Goal: Information Seeking & Learning: Compare options

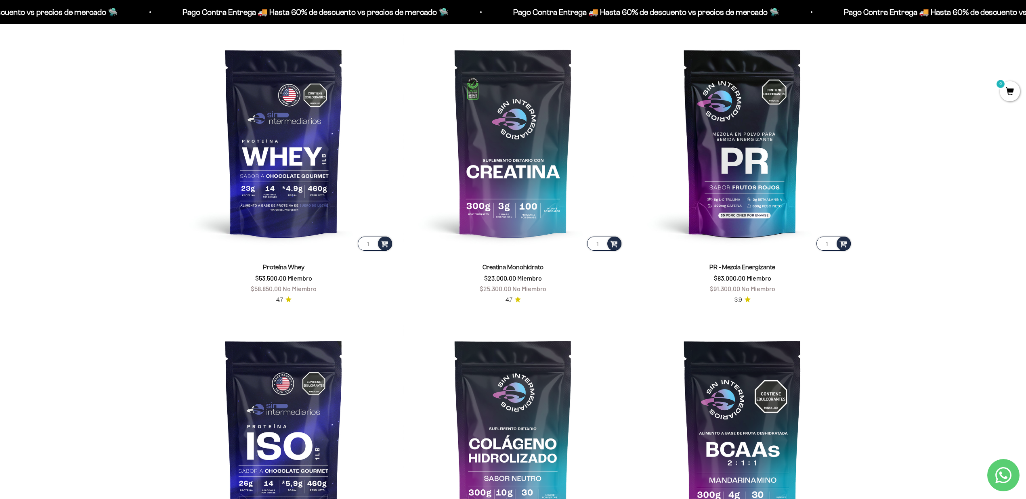
scroll to position [486, 0]
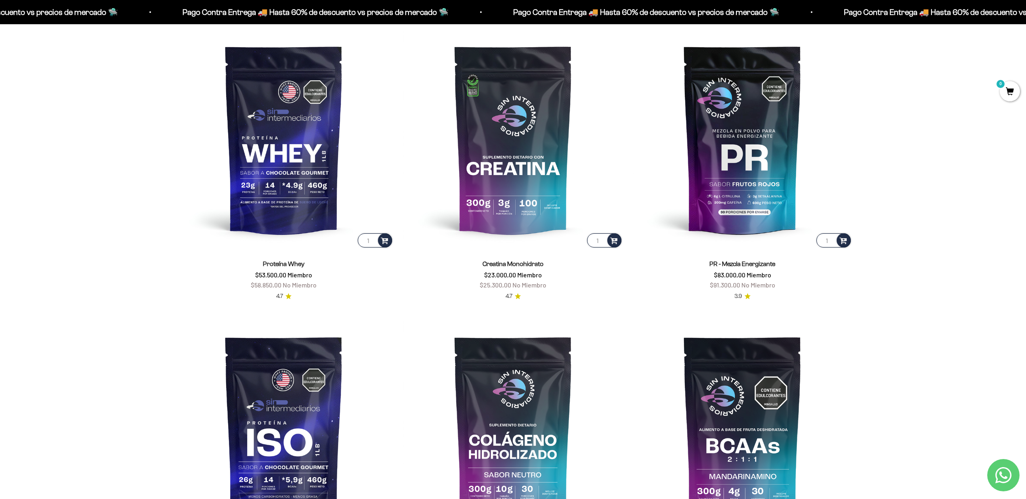
click at [279, 264] on link "Proteína Whey" at bounding box center [284, 263] width 42 height 7
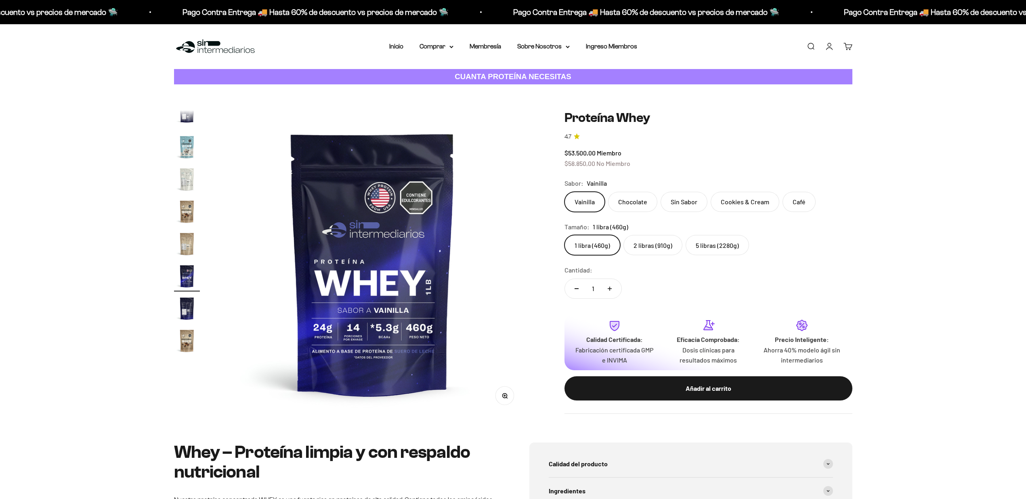
scroll to position [388, 0]
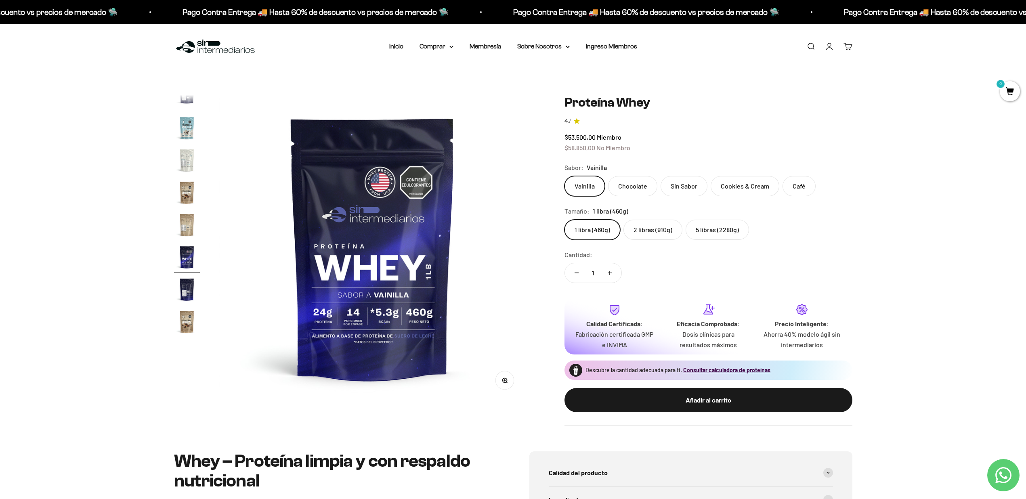
click at [627, 186] on label "Chocolate" at bounding box center [632, 186] width 49 height 20
click at [564, 176] on input "Chocolate" at bounding box center [564, 176] width 0 height 0
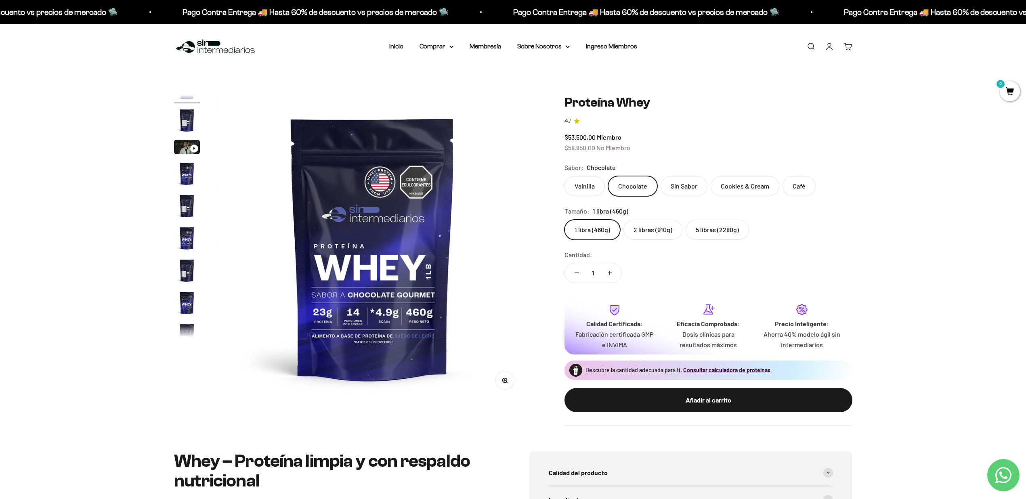
click at [684, 185] on label "Sin Sabor" at bounding box center [683, 186] width 47 height 20
click at [564, 176] on input "Sin Sabor" at bounding box center [564, 176] width 0 height 0
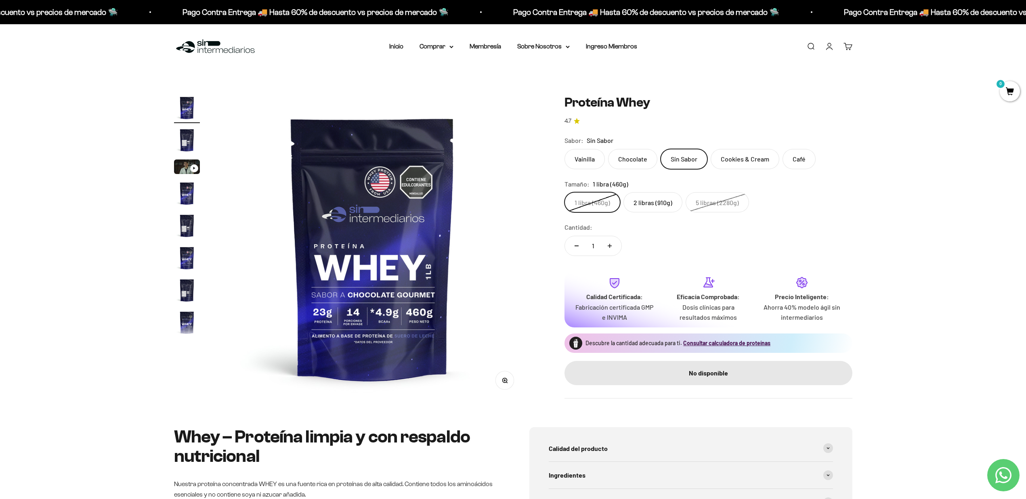
click at [737, 161] on label "Cookies & Cream" at bounding box center [745, 159] width 69 height 20
click at [564, 149] on input "Cookies & Cream" at bounding box center [564, 149] width 0 height 0
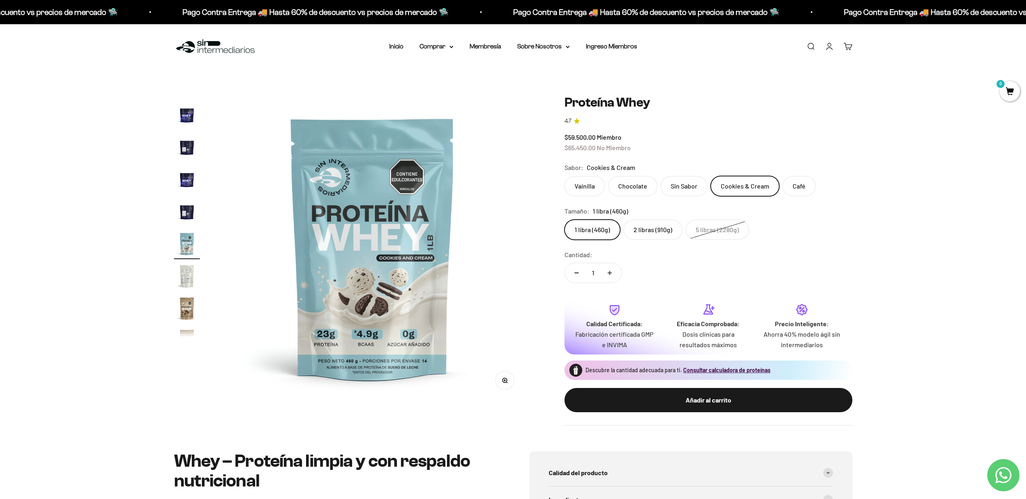
scroll to position [273, 0]
click at [599, 186] on label "Vainilla" at bounding box center [584, 186] width 40 height 20
click at [564, 176] on input "Vainilla" at bounding box center [564, 176] width 0 height 0
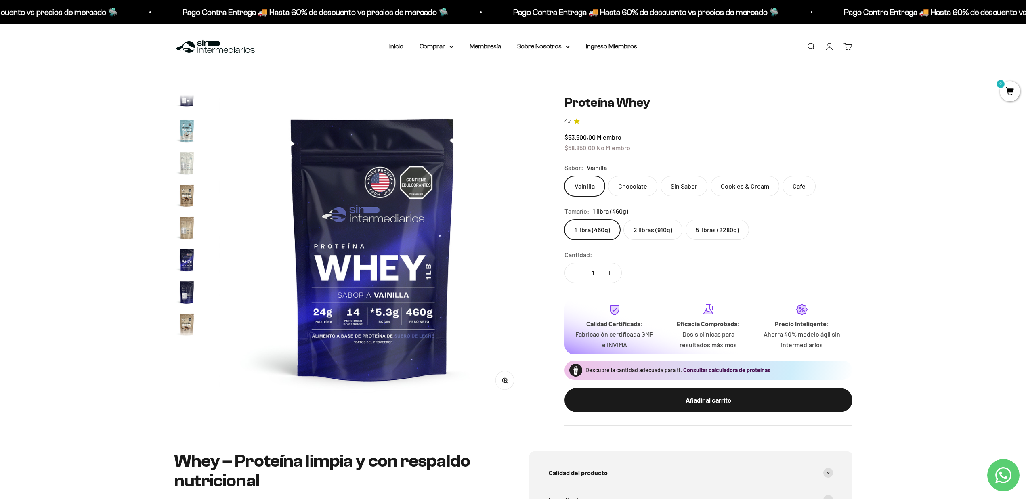
scroll to position [388, 0]
click at [702, 224] on label "5 libras (2280g)" at bounding box center [717, 230] width 63 height 20
click at [564, 220] on input "5 libras (2280g)" at bounding box center [564, 219] width 0 height 0
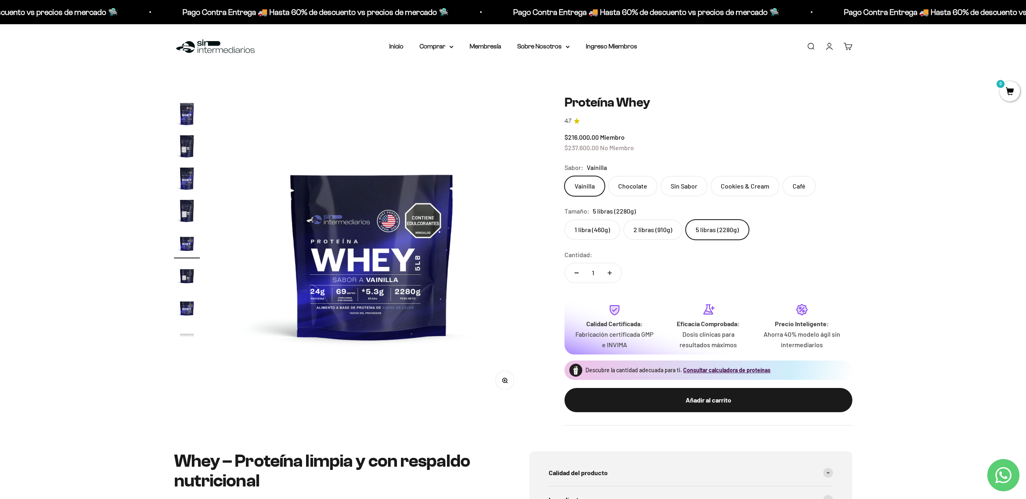
scroll to position [144, 0]
drag, startPoint x: 568, startPoint y: 147, endPoint x: 639, endPoint y: 148, distance: 70.7
click at [639, 148] on div "$216.000,00 Miembro $237.600,00 No Miembro" at bounding box center [708, 142] width 288 height 21
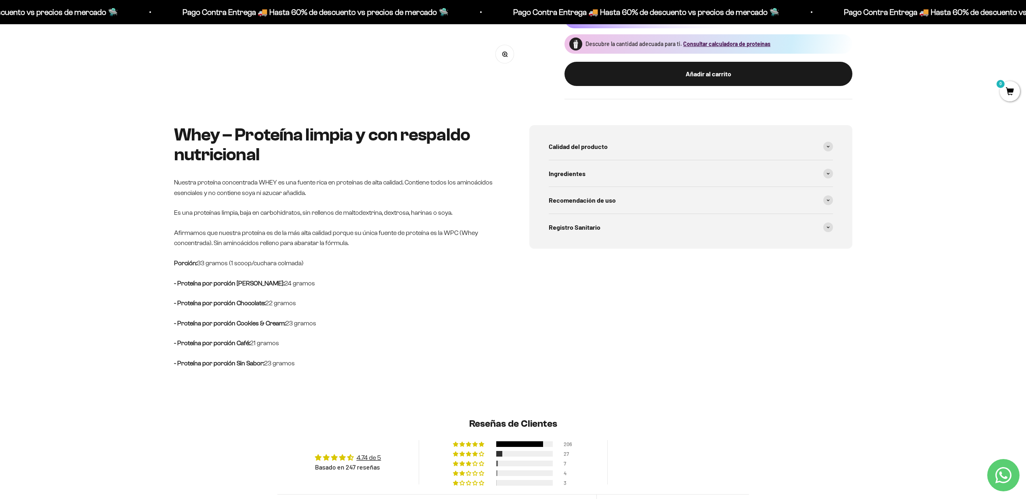
scroll to position [380, 0]
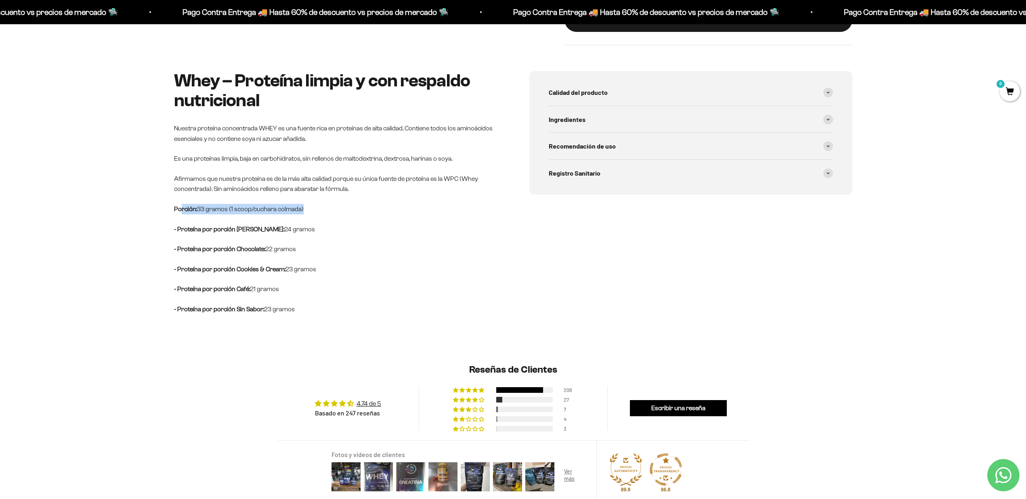
drag, startPoint x: 180, startPoint y: 209, endPoint x: 337, endPoint y: 212, distance: 156.7
click at [337, 212] on p "Porción: 33 gramos (1 scoop/cuchara colmada)" at bounding box center [335, 209] width 323 height 10
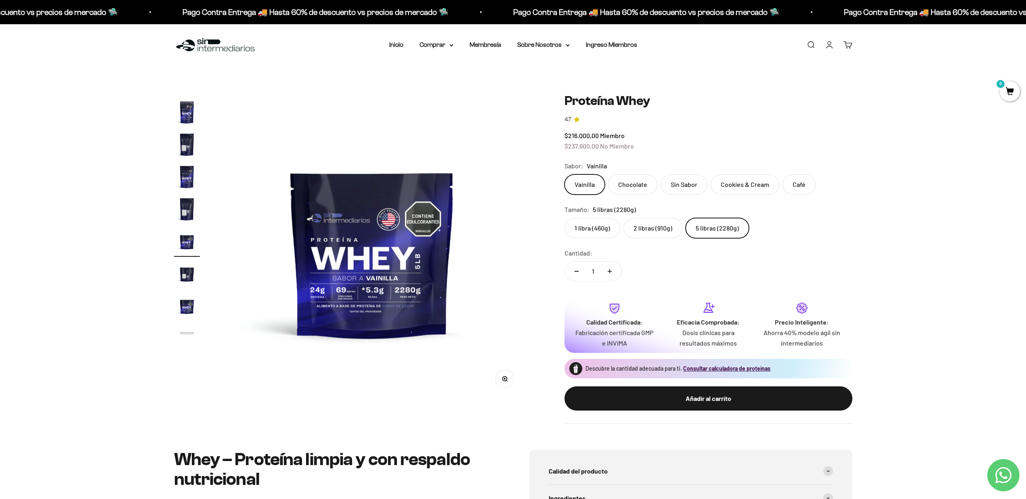
scroll to position [0, 0]
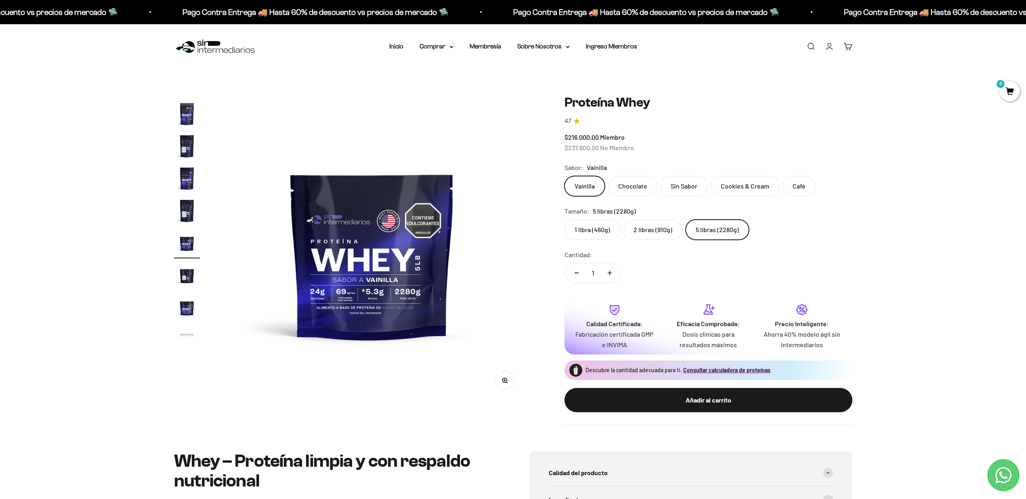
click at [833, 46] on link "Iniciar sesión" at bounding box center [829, 46] width 9 height 9
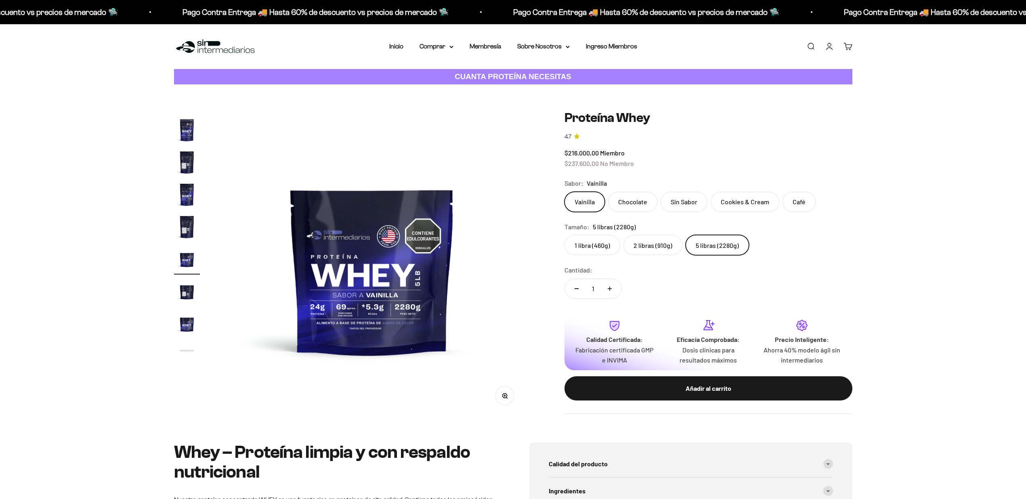
scroll to position [144, 0]
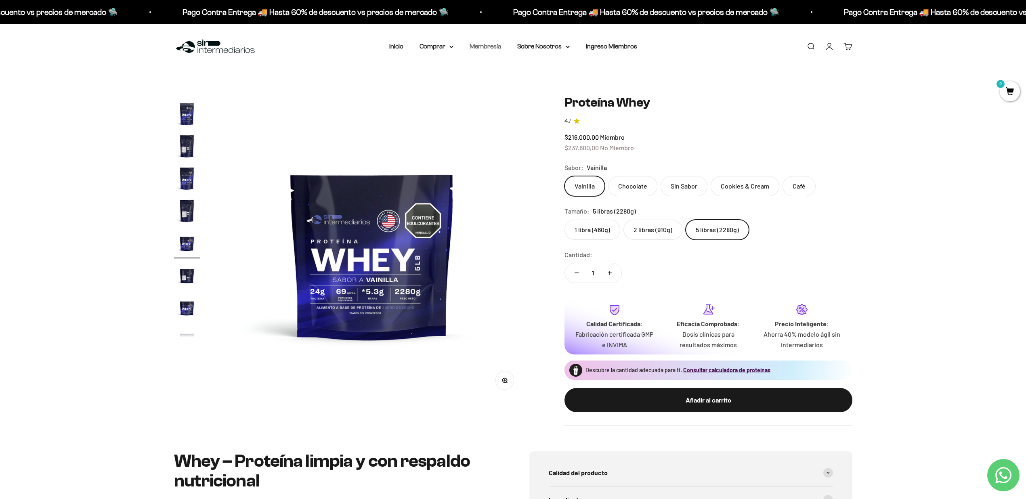
click at [496, 48] on link "Membresía" at bounding box center [485, 46] width 31 height 7
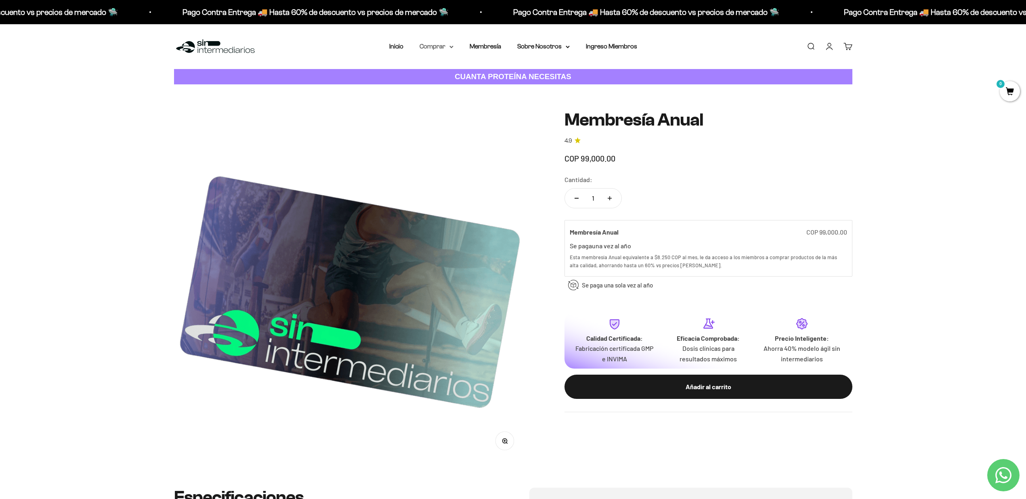
click at [451, 46] on icon at bounding box center [451, 47] width 4 height 3
click at [485, 72] on summary "Proteínas" at bounding box center [457, 72] width 67 height 10
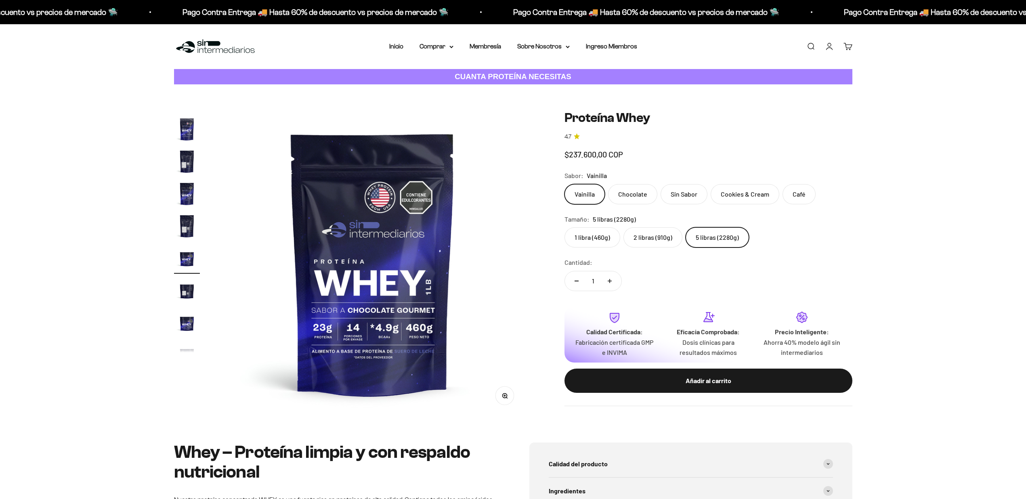
scroll to position [0, 2846]
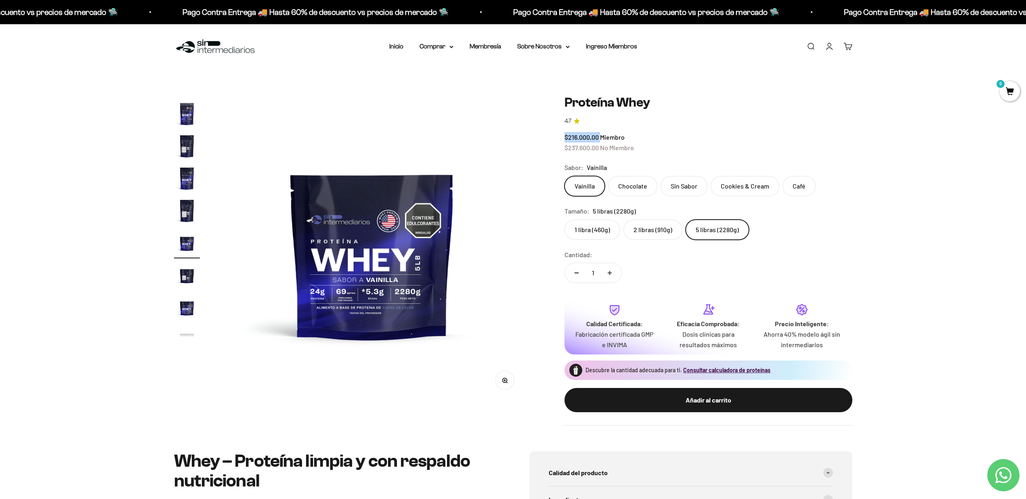
drag, startPoint x: 596, startPoint y: 137, endPoint x: 546, endPoint y: 136, distance: 49.7
click at [546, 136] on div "Zoom Ir al artículo 1 Ir al artículo 2 Ir al artículo 3 Ir al artículo 4 Ir al …" at bounding box center [513, 260] width 678 height 331
click at [780, 133] on safe-sticky "Proteína Whey 4.7 $216.000,00 Miembro $237.600,00 No Miembro Calidad de líder, …" at bounding box center [708, 260] width 288 height 331
click at [191, 114] on img "Ir al artículo 6" at bounding box center [187, 114] width 26 height 26
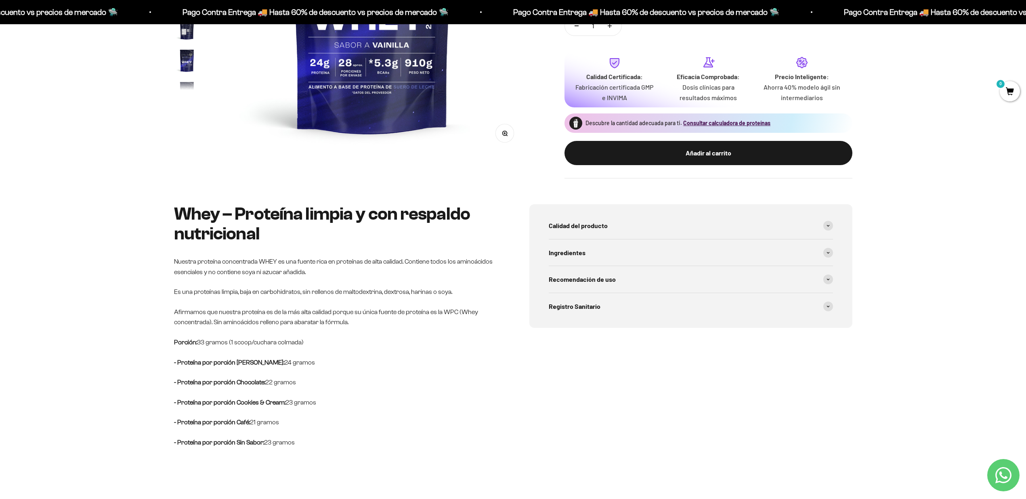
scroll to position [312, 0]
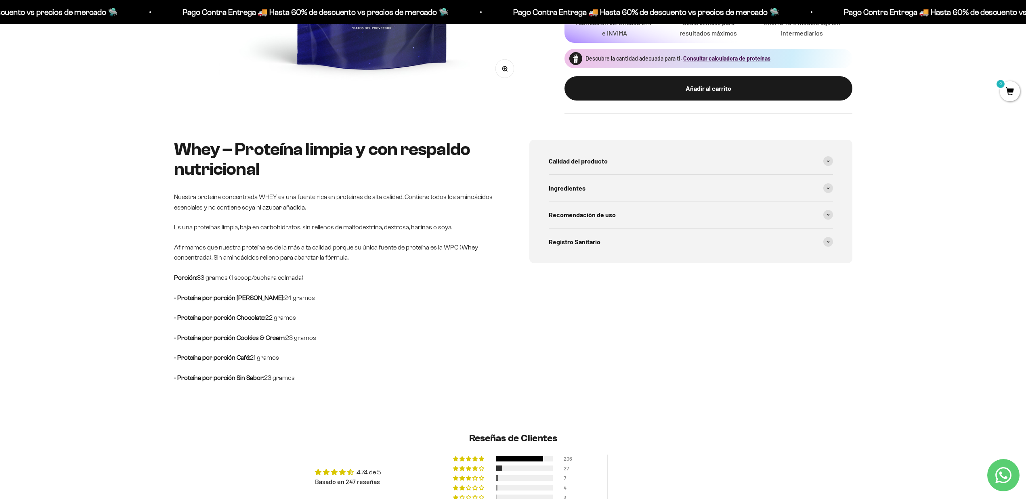
drag, startPoint x: 318, startPoint y: 297, endPoint x: 254, endPoint y: 297, distance: 63.8
click at [254, 297] on p "- Proteína por porción Vainilla: 24 gramos" at bounding box center [335, 298] width 323 height 10
drag, startPoint x: 187, startPoint y: 317, endPoint x: 365, endPoint y: 325, distance: 178.2
click at [365, 325] on div "Whey – Proteína limpia y con respaldo nutricional Nuestra proteína concentrada …" at bounding box center [513, 281] width 1026 height 282
drag, startPoint x: 349, startPoint y: 332, endPoint x: 145, endPoint y: 346, distance: 204.7
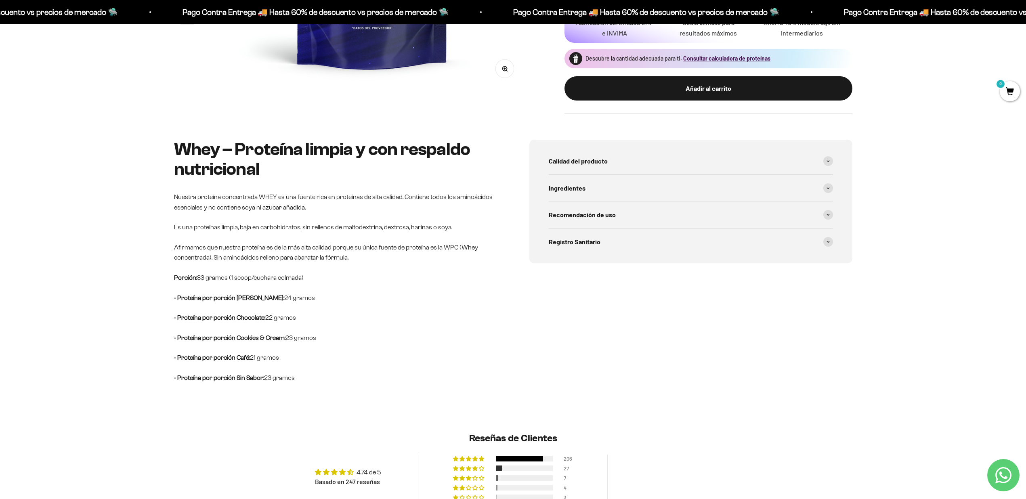
click at [145, 346] on div "Whey – Proteína limpia y con respaldo nutricional Nuestra proteína concentrada …" at bounding box center [513, 281] width 1026 height 282
drag, startPoint x: 266, startPoint y: 364, endPoint x: 124, endPoint y: 363, distance: 142.9
click at [124, 363] on div "Whey – Proteína limpia y con respaldo nutricional Nuestra proteína concentrada …" at bounding box center [513, 281] width 1026 height 282
drag, startPoint x: 300, startPoint y: 361, endPoint x: 170, endPoint y: 294, distance: 145.5
click at [170, 294] on div "Whey – Proteína limpia y con respaldo nutricional Nuestra proteína concentrada …" at bounding box center [513, 281] width 1026 height 282
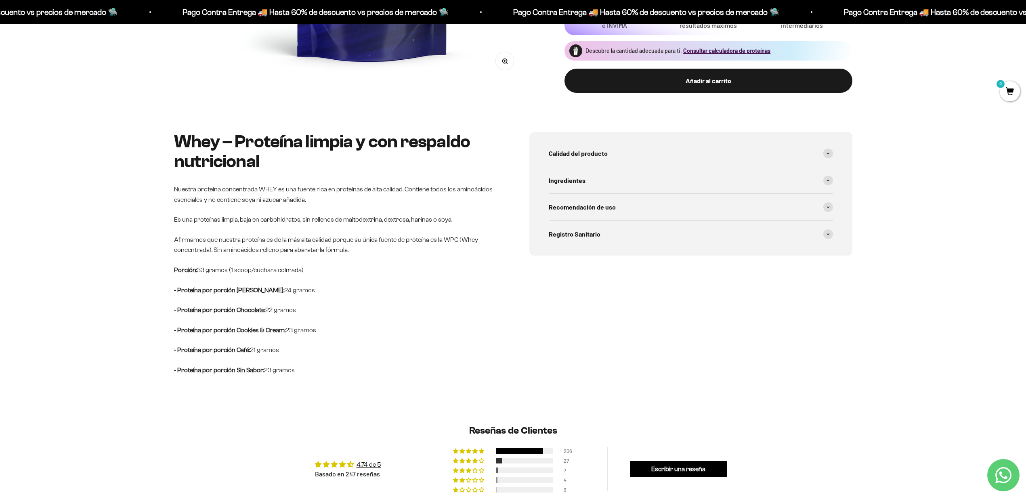
scroll to position [319, 0]
click at [386, 330] on p "- Proteína por porción Cookies & Cream: 23 gramos" at bounding box center [335, 330] width 323 height 10
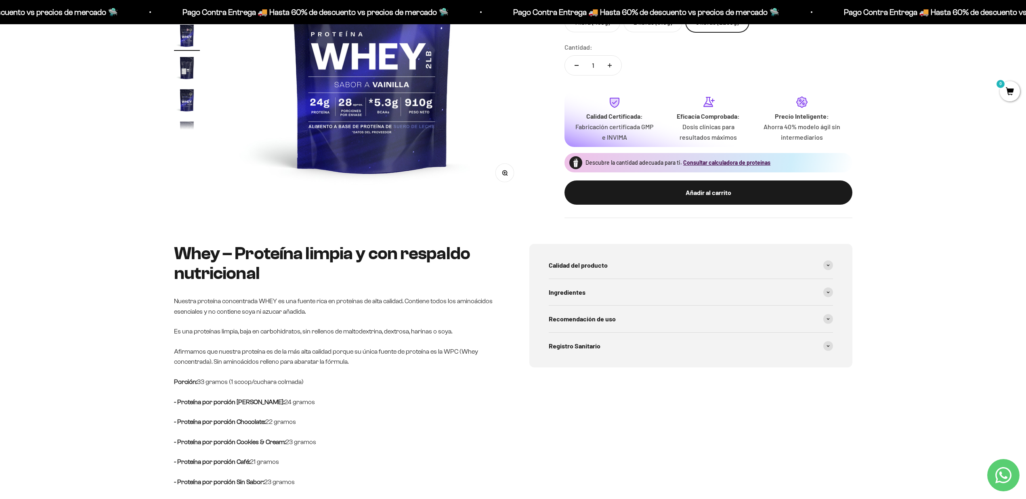
scroll to position [0, 0]
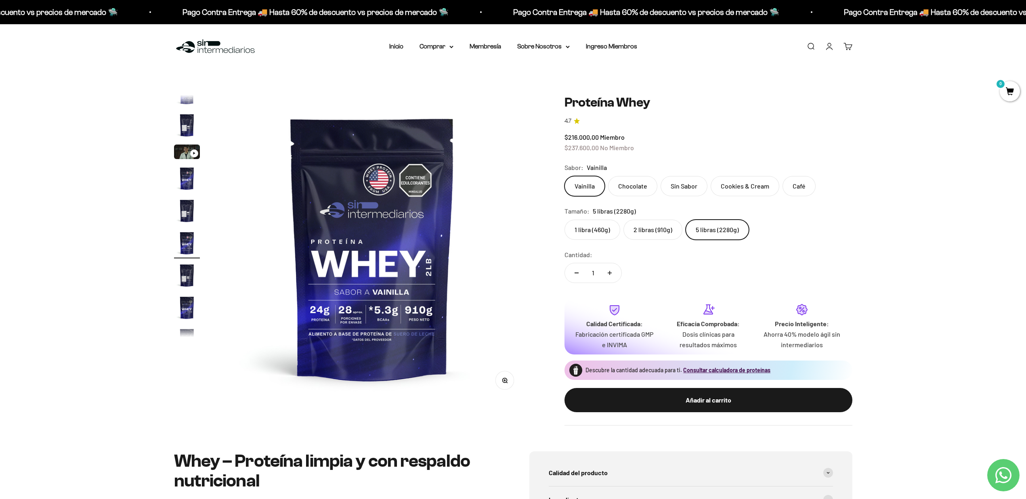
click at [185, 153] on img "Ir al artículo 3" at bounding box center [187, 152] width 26 height 15
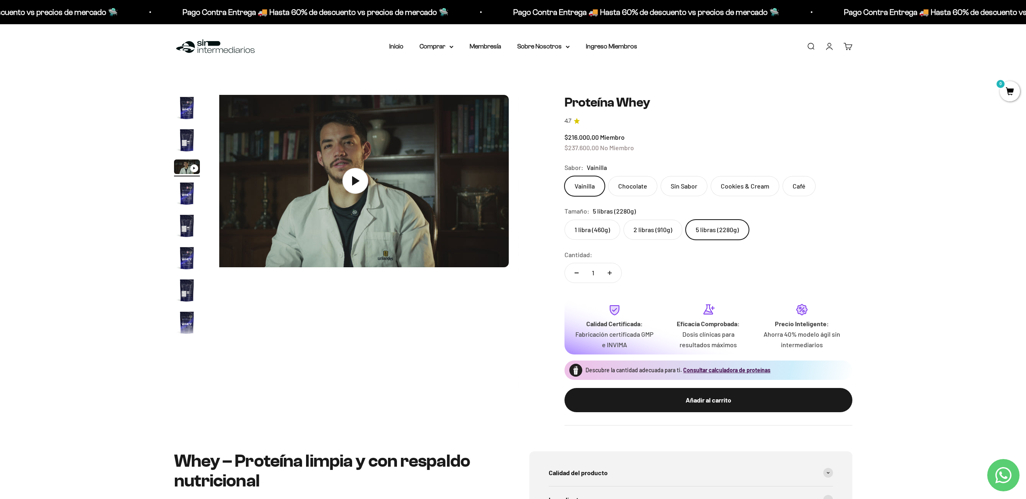
scroll to position [0, 632]
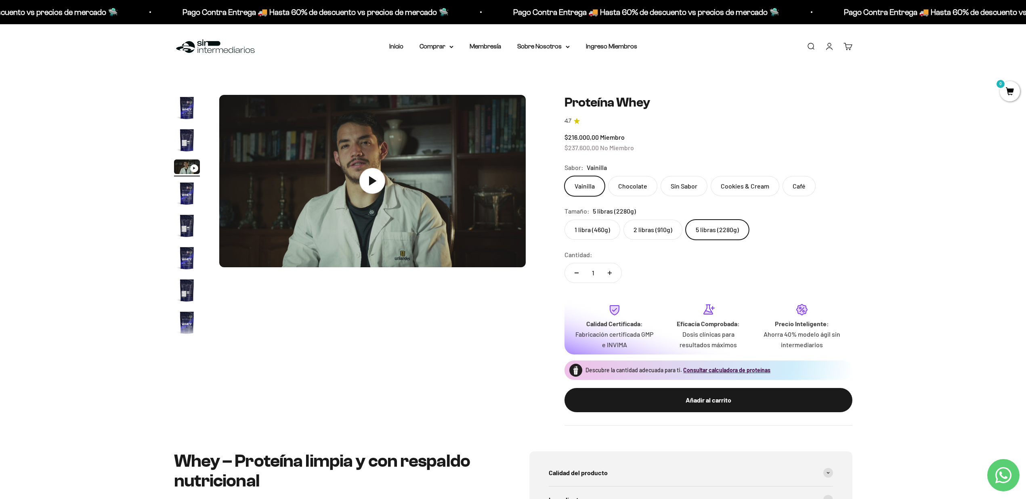
click at [390, 41] on div "Menú Buscar Inicio Comprar Proteínas Ver Todos Whey Iso Vegan Pancakes Pre-Entr…" at bounding box center [513, 46] width 1026 height 45
click at [394, 46] on link "Inicio" at bounding box center [396, 46] width 14 height 7
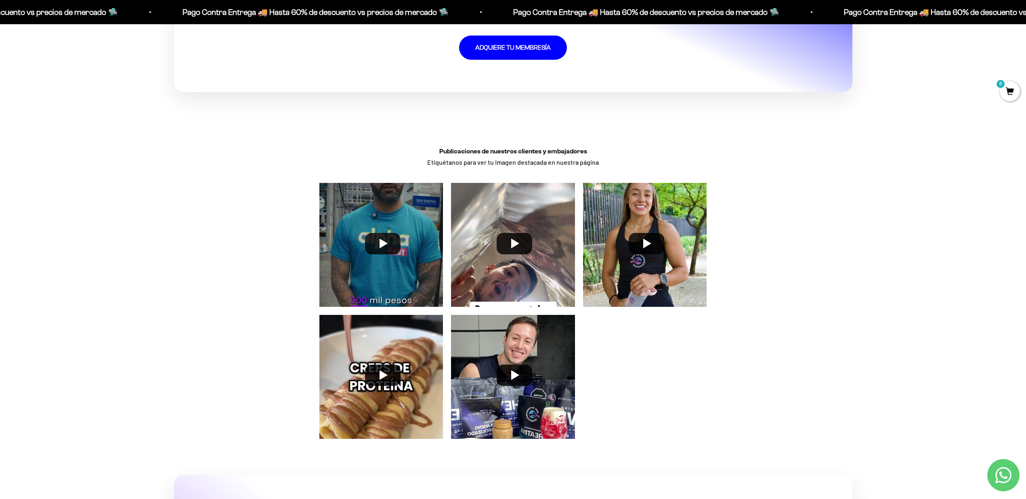
scroll to position [2472, 0]
